Goal: Check status: Check status

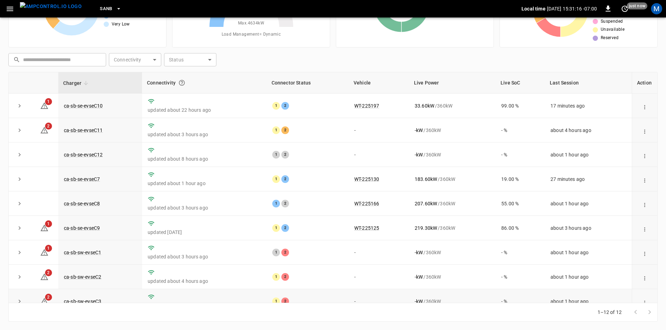
scroll to position [88, 0]
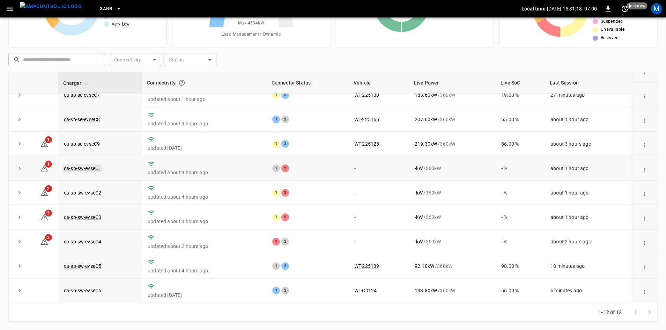
click at [88, 165] on link "ca-sb-sw-evseC1" at bounding box center [82, 168] width 40 height 8
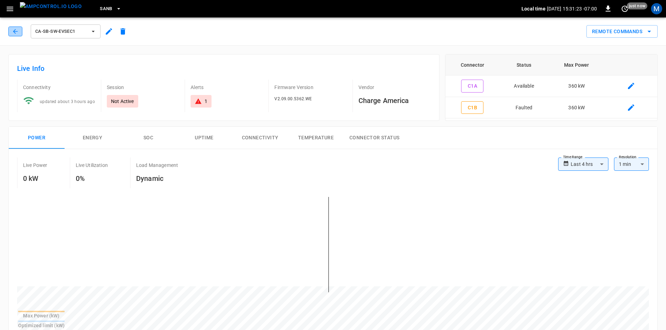
click at [17, 34] on icon "button" at bounding box center [15, 31] width 7 height 7
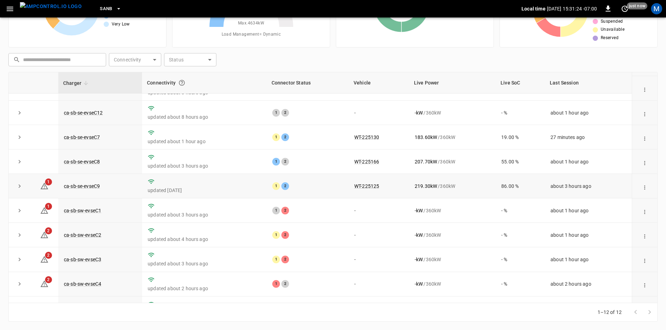
scroll to position [88, 0]
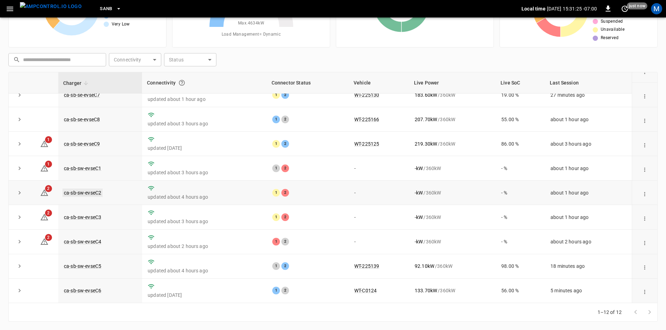
click at [90, 189] on link "ca-sb-sw-evseC2" at bounding box center [82, 193] width 40 height 8
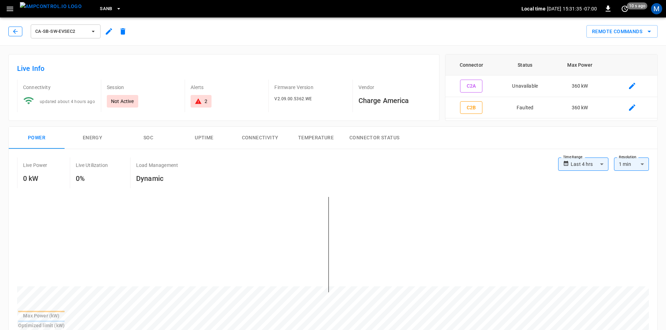
click at [16, 30] on icon "button" at bounding box center [15, 31] width 7 height 7
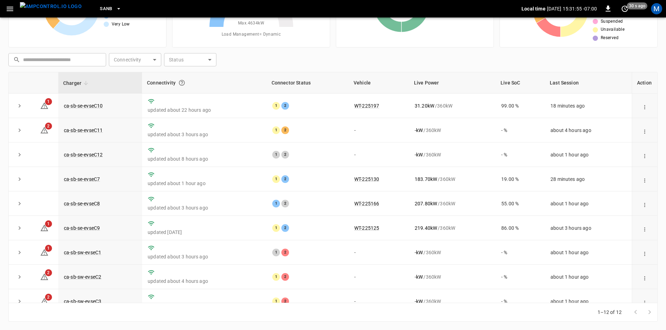
scroll to position [88, 0]
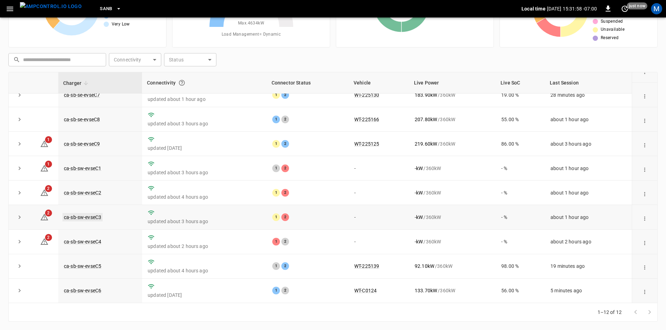
click at [82, 214] on link "ca-sb-sw-evseC3" at bounding box center [82, 217] width 40 height 8
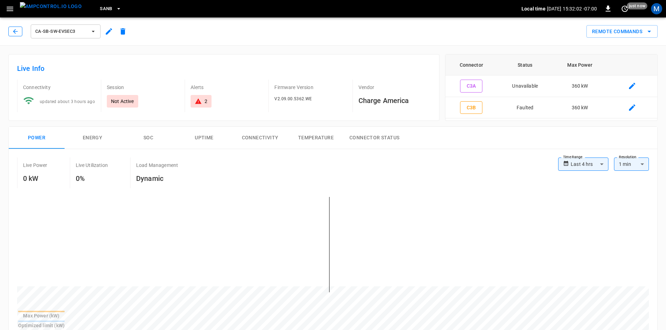
click at [17, 30] on icon "button" at bounding box center [15, 31] width 7 height 7
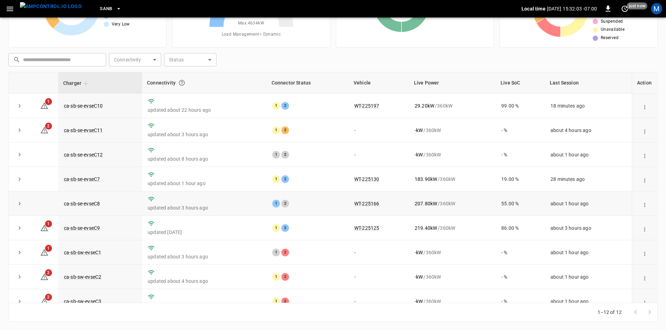
scroll to position [88, 0]
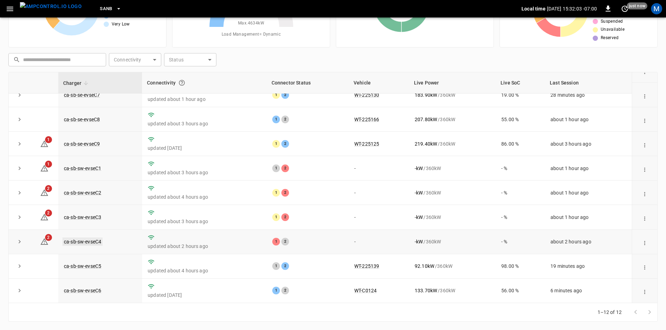
click at [93, 239] on link "ca-sb-sw-evseC4" at bounding box center [82, 241] width 40 height 8
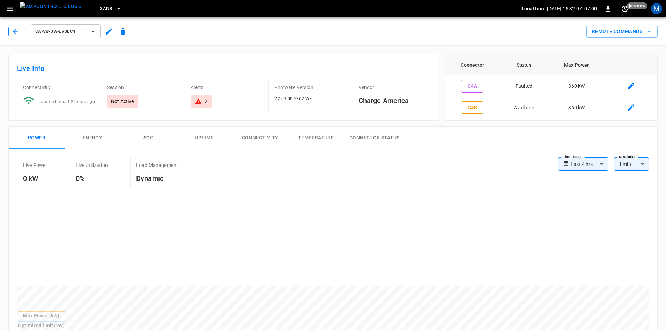
click at [16, 33] on icon "button" at bounding box center [15, 31] width 7 height 7
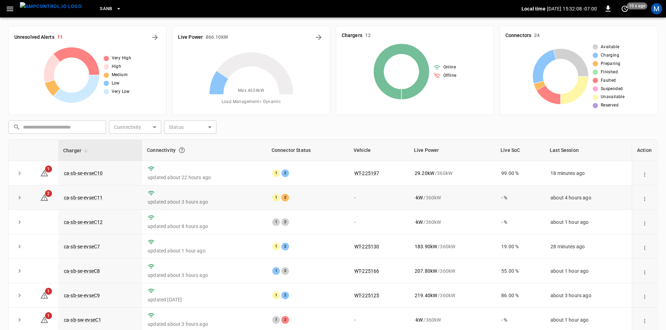
scroll to position [67, 0]
